Goal: Use online tool/utility: Utilize a website feature to perform a specific function

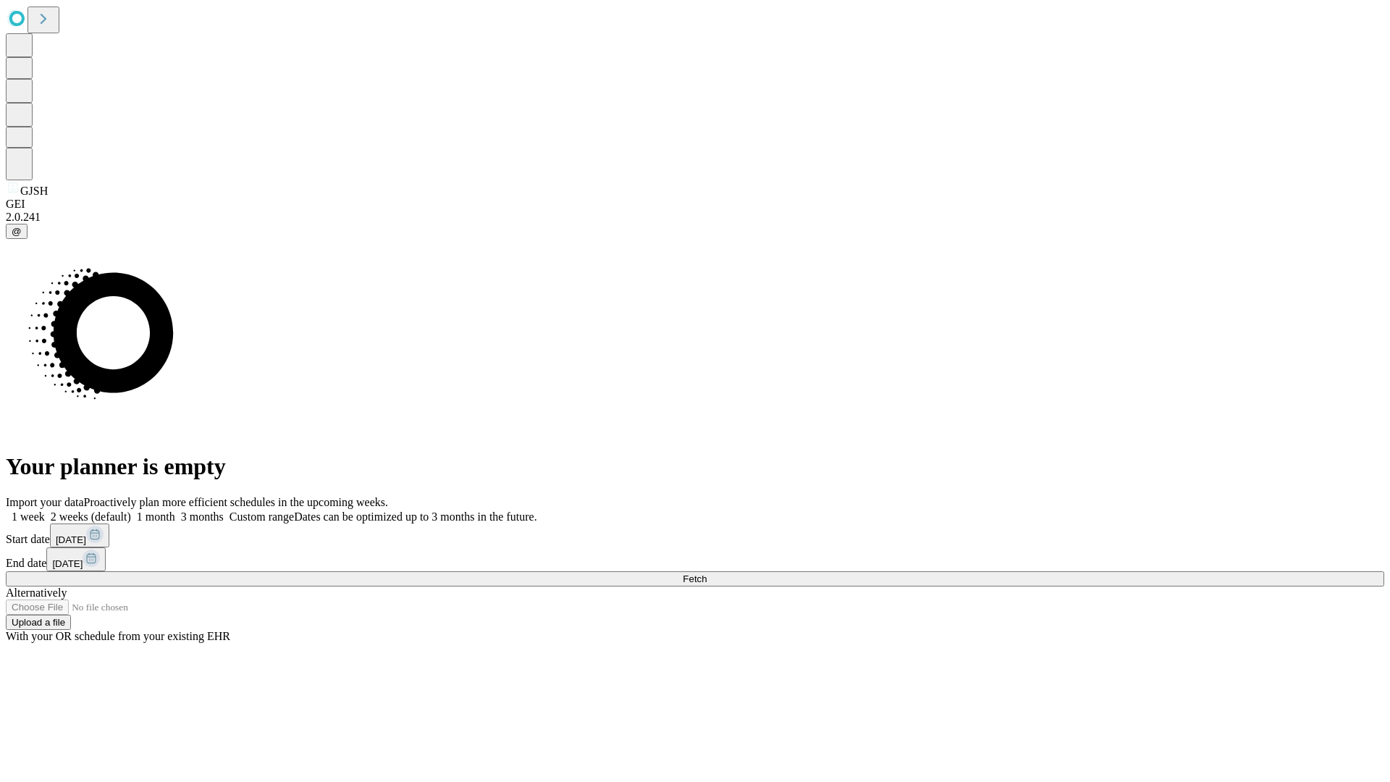
click at [707, 573] on span "Fetch" at bounding box center [695, 578] width 24 height 11
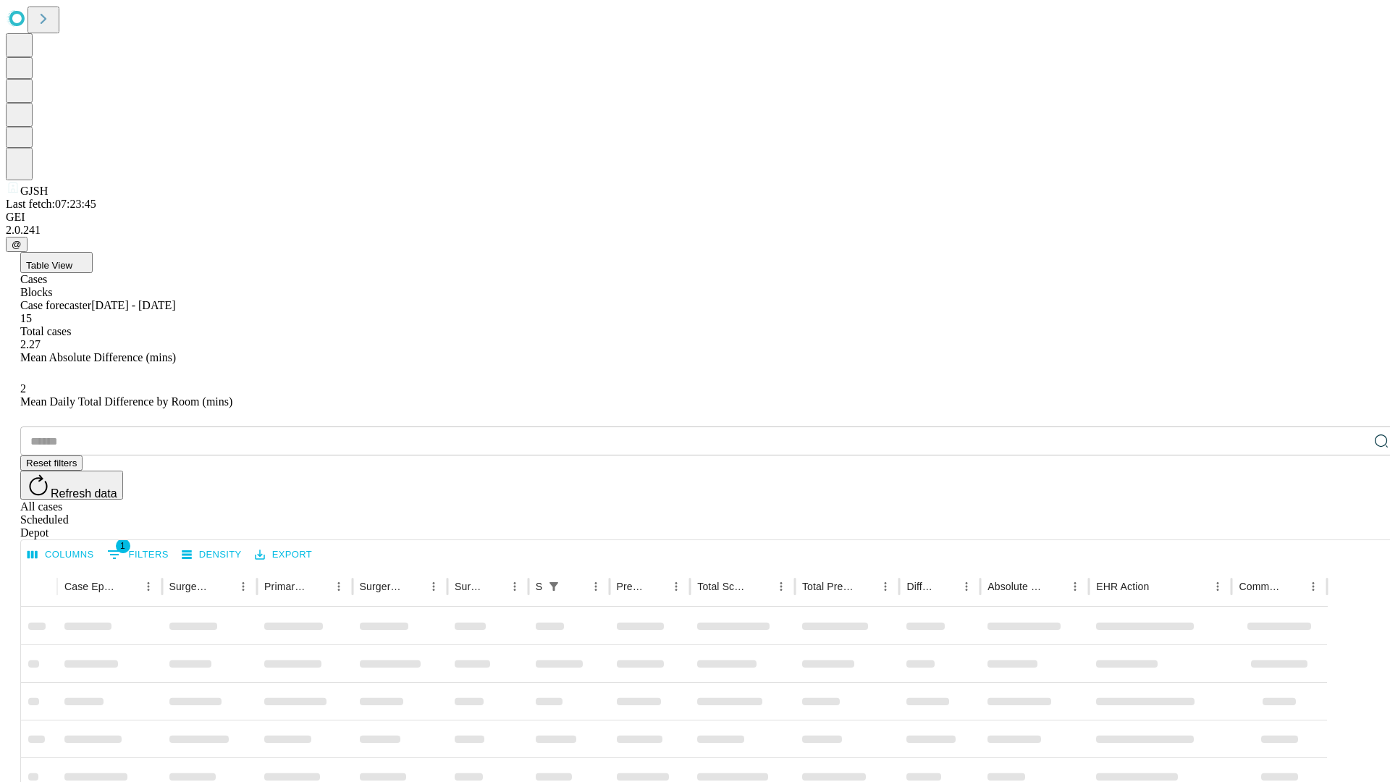
click at [72, 260] on span "Table View" at bounding box center [49, 265] width 46 height 11
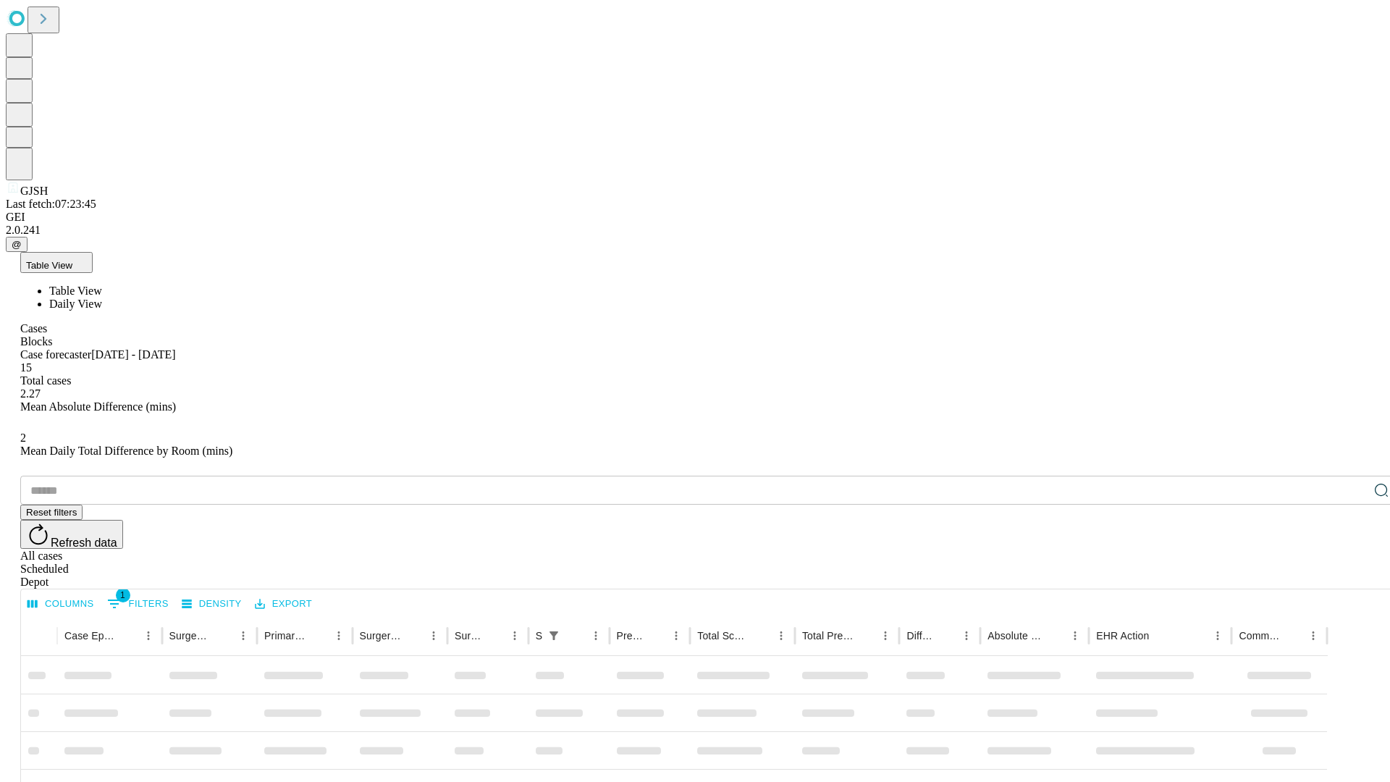
click at [102, 298] on span "Daily View" at bounding box center [75, 304] width 53 height 12
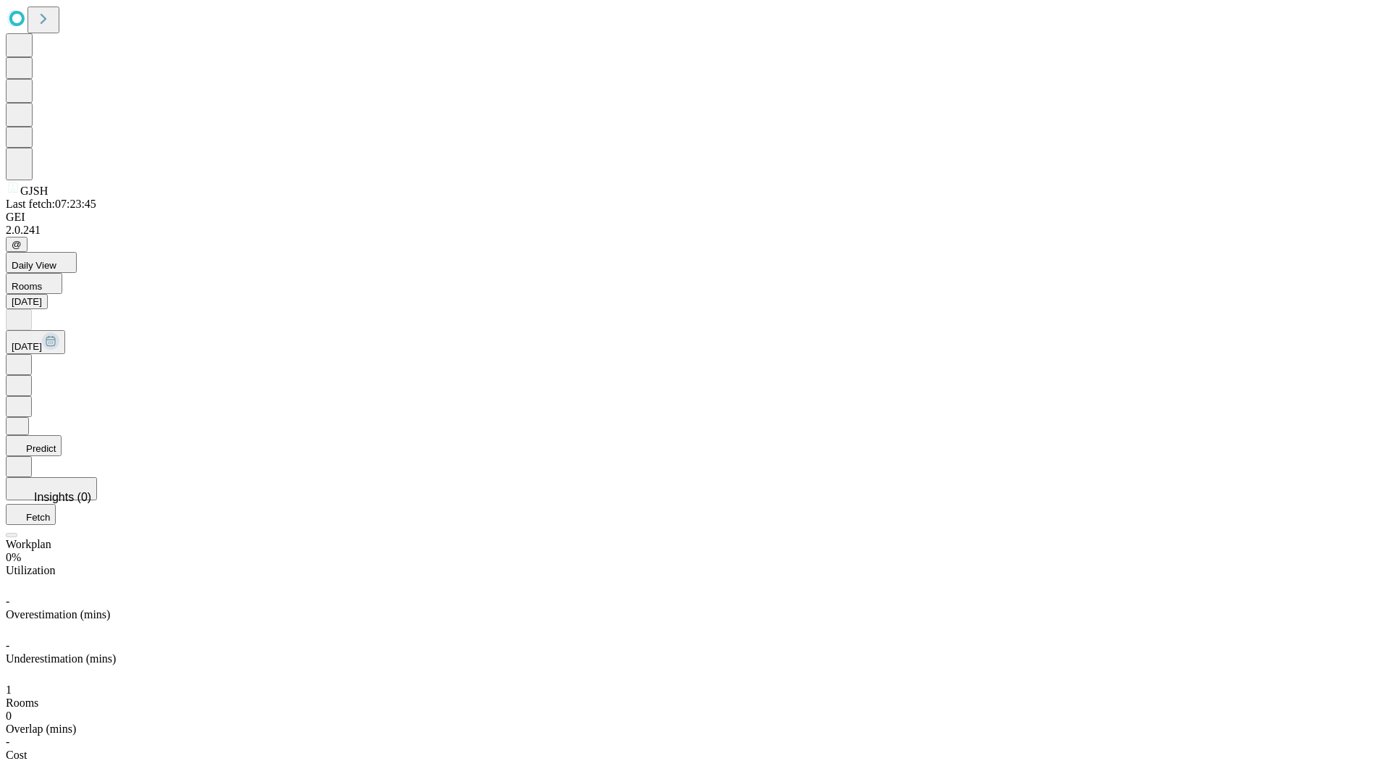
click at [62, 435] on button "Predict" at bounding box center [34, 445] width 56 height 21
